Goal: Register for event/course

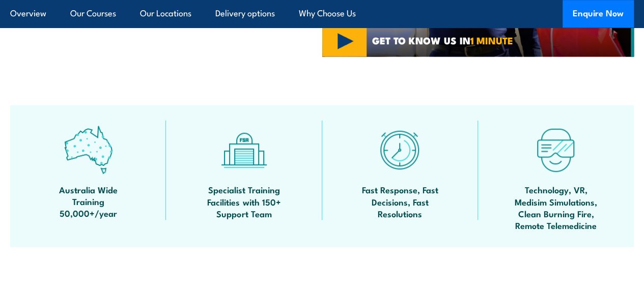
scroll to position [534, 0]
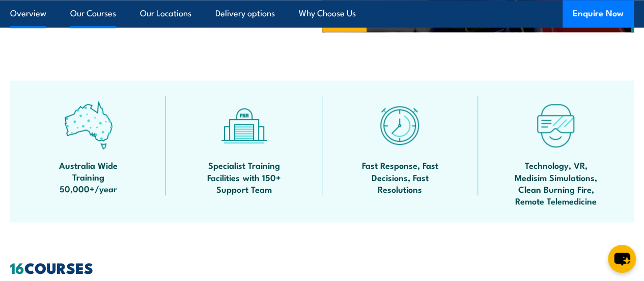
click at [89, 18] on link "Our Courses" at bounding box center [93, 13] width 46 height 27
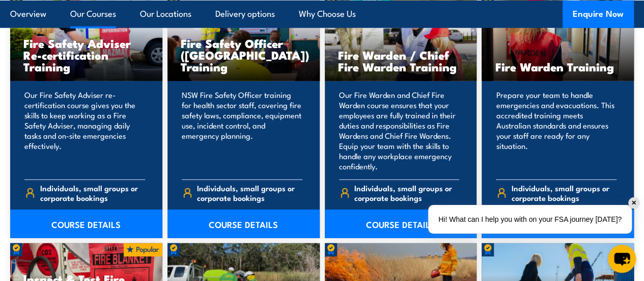
scroll to position [1389, 0]
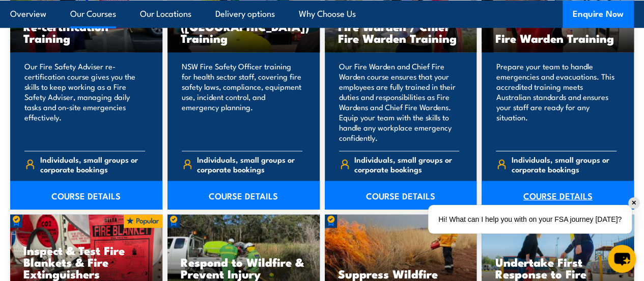
click at [534, 197] on link "COURSE DETAILS" at bounding box center [558, 195] width 152 height 29
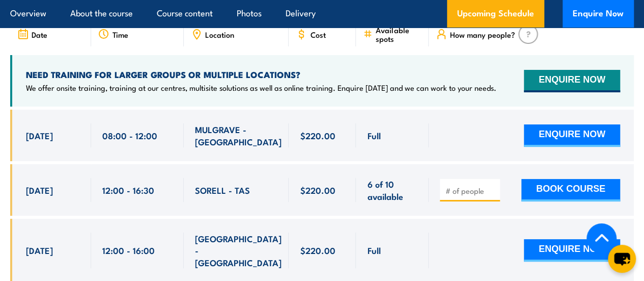
scroll to position [1801, 0]
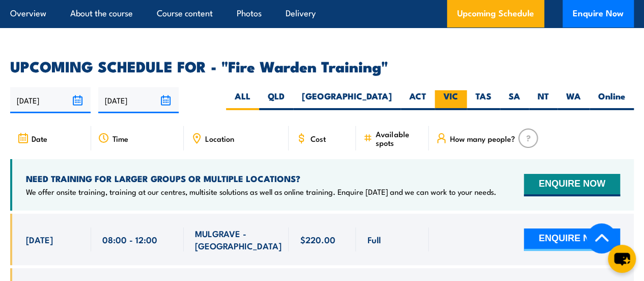
click at [447, 109] on label "VIC" at bounding box center [451, 100] width 32 height 20
click at [458, 97] on input "VIC" at bounding box center [461, 93] width 7 height 7
radio input "true"
